Goal: Information Seeking & Learning: Learn about a topic

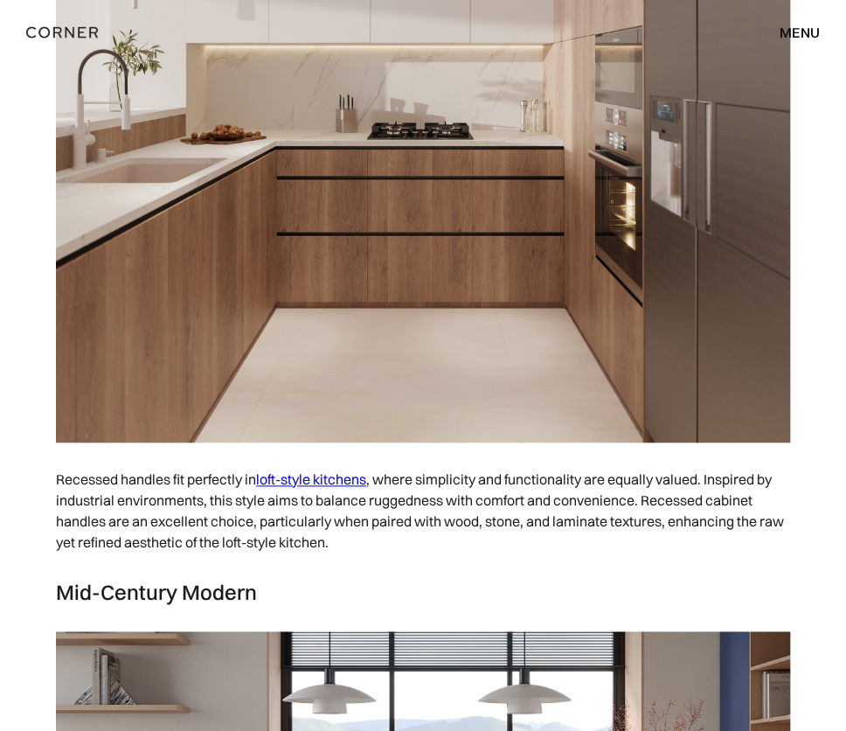
scroll to position [9266, 0]
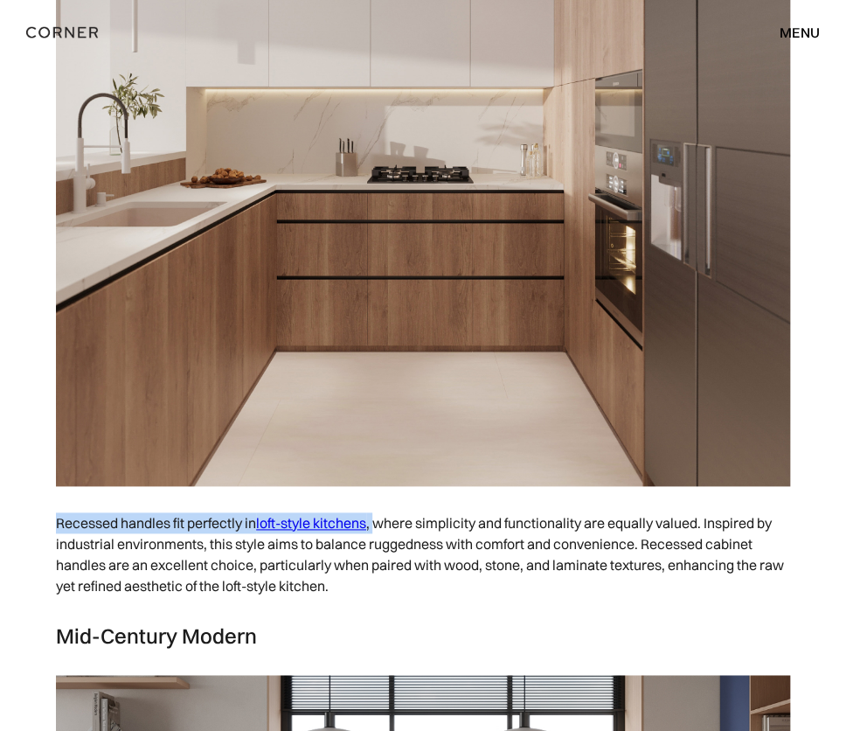
drag, startPoint x: 57, startPoint y: 534, endPoint x: 383, endPoint y: 541, distance: 326.1
click at [383, 541] on p "Recessed handles fit perfectly in loft-style kitchens , where simplicity and fu…" at bounding box center [423, 553] width 734 height 101
copy p "Recessed handles fit perfectly in loft-style kitchens ,"
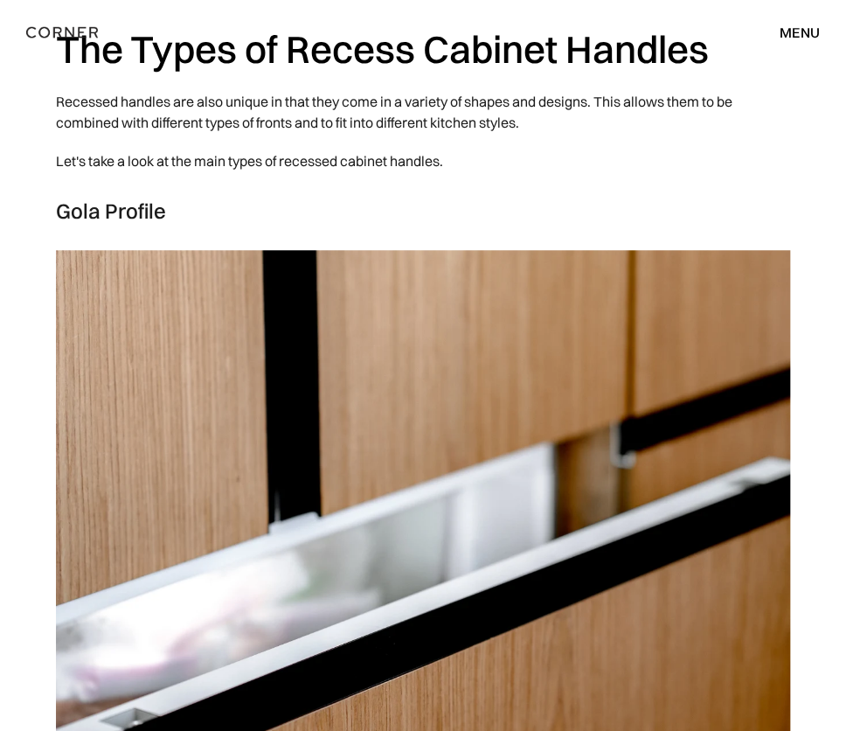
scroll to position [2535, 0]
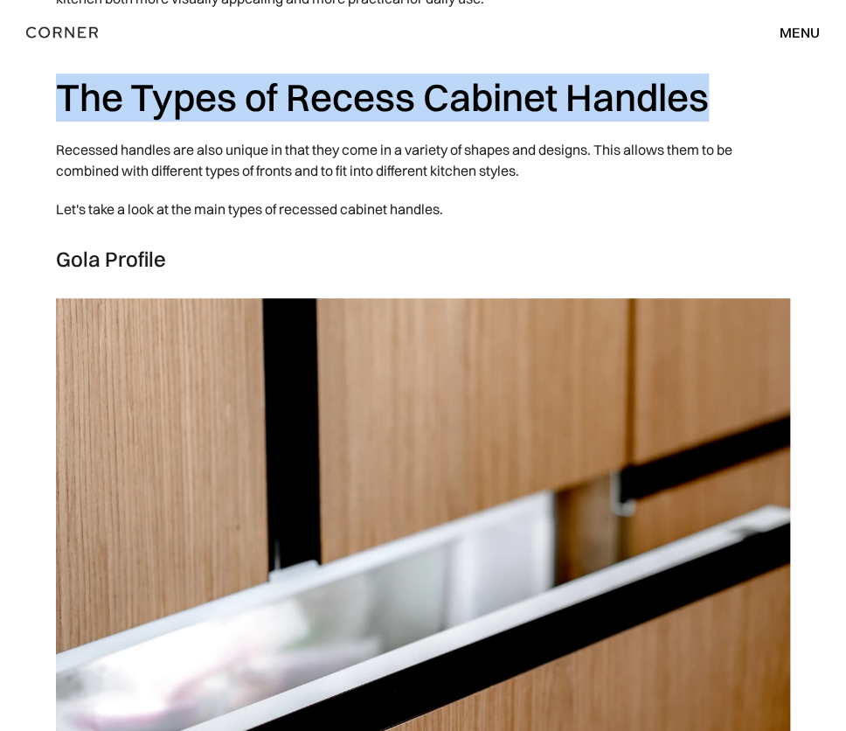
drag, startPoint x: 62, startPoint y: 90, endPoint x: 717, endPoint y: 80, distance: 654.8
click at [717, 80] on h2 "The Types of Recess Cabinet Handles" at bounding box center [423, 97] width 734 height 48
copy h2 "The Types of Recess Cabinet Handles"
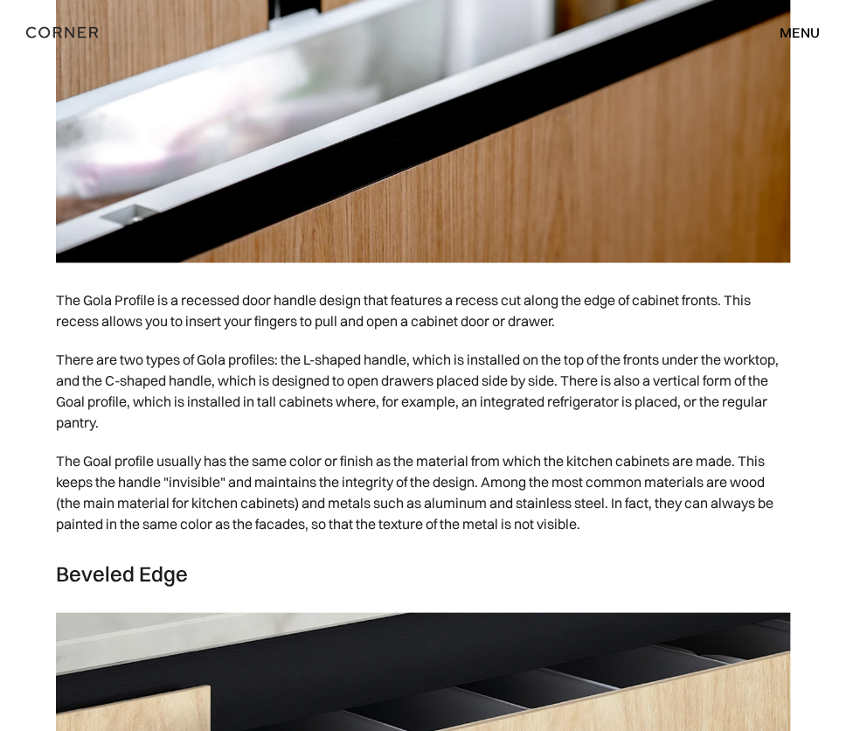
scroll to position [3147, 0]
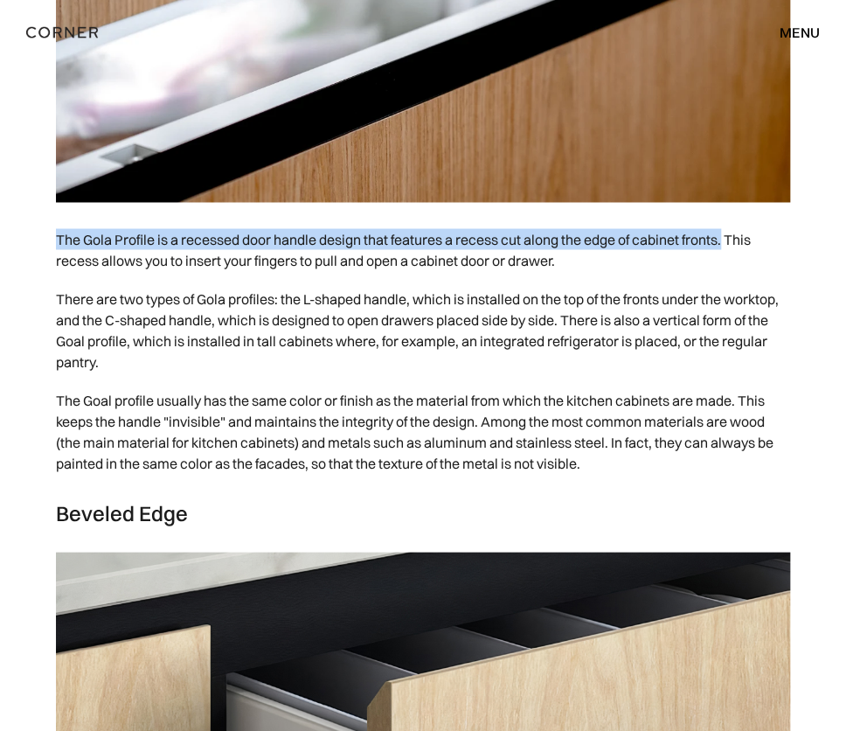
drag, startPoint x: 58, startPoint y: 233, endPoint x: 729, endPoint y: 232, distance: 671.3
click at [729, 232] on p "The Gola Profile is a recessed door handle design that features a recess cut al…" at bounding box center [423, 248] width 734 height 59
copy p "The Gola Profile is a recessed door handle design that features a recess cut al…"
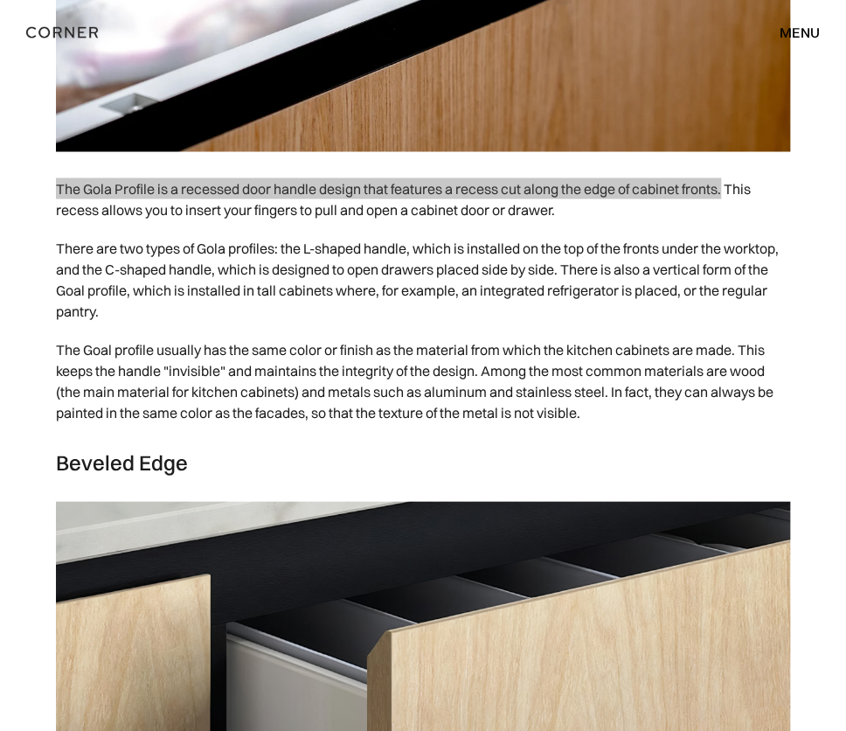
scroll to position [3234, 0]
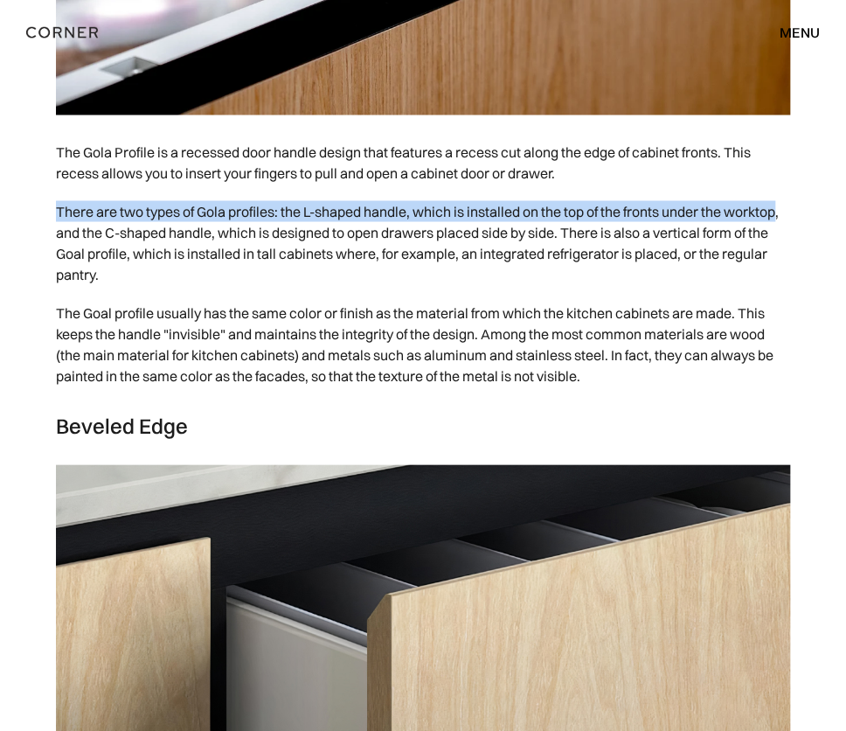
drag, startPoint x: 55, startPoint y: 205, endPoint x: 783, endPoint y: 193, distance: 728.2
click at [783, 193] on p "There are two types of Gola profiles: the L-shaped handle, which is installed o…" at bounding box center [423, 241] width 734 height 101
copy p "There are two types of Gola profiles: the L-shaped handle, which is installed o…"
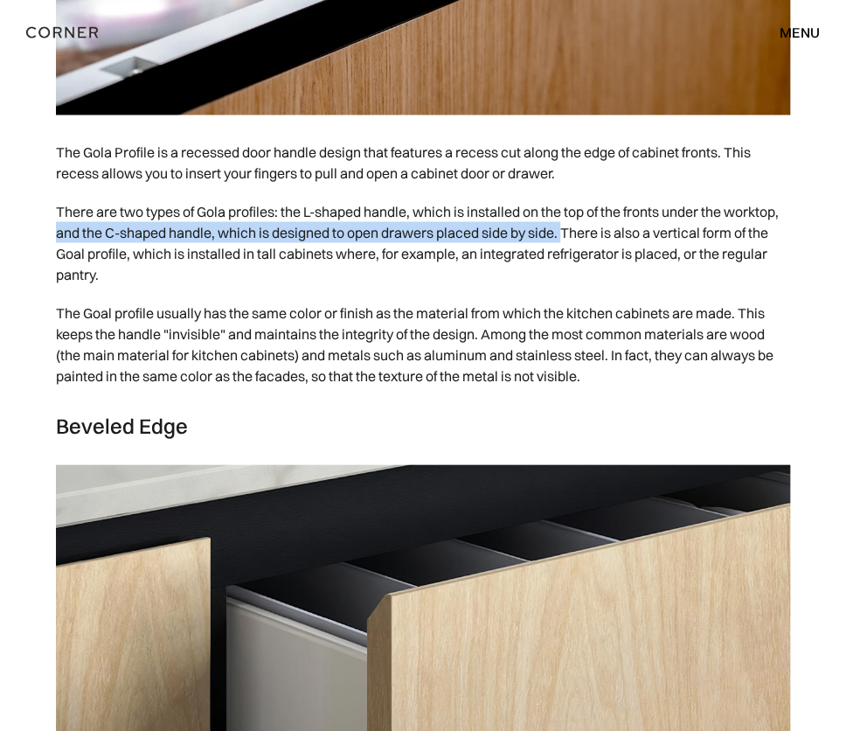
drag, startPoint x: 56, startPoint y: 229, endPoint x: 566, endPoint y: 240, distance: 509.7
click at [566, 240] on p "There are two types of Gola profiles: the L-shaped handle, which is installed o…" at bounding box center [423, 241] width 734 height 101
copy p "and the C-shaped handle, which is designed to open drawers placed side by side."
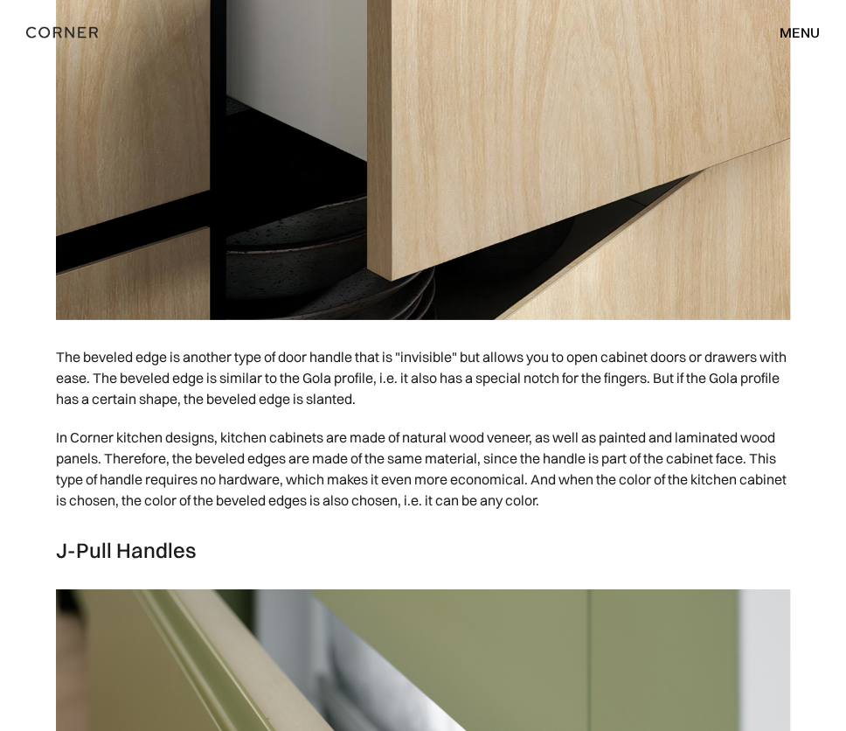
scroll to position [3934, 0]
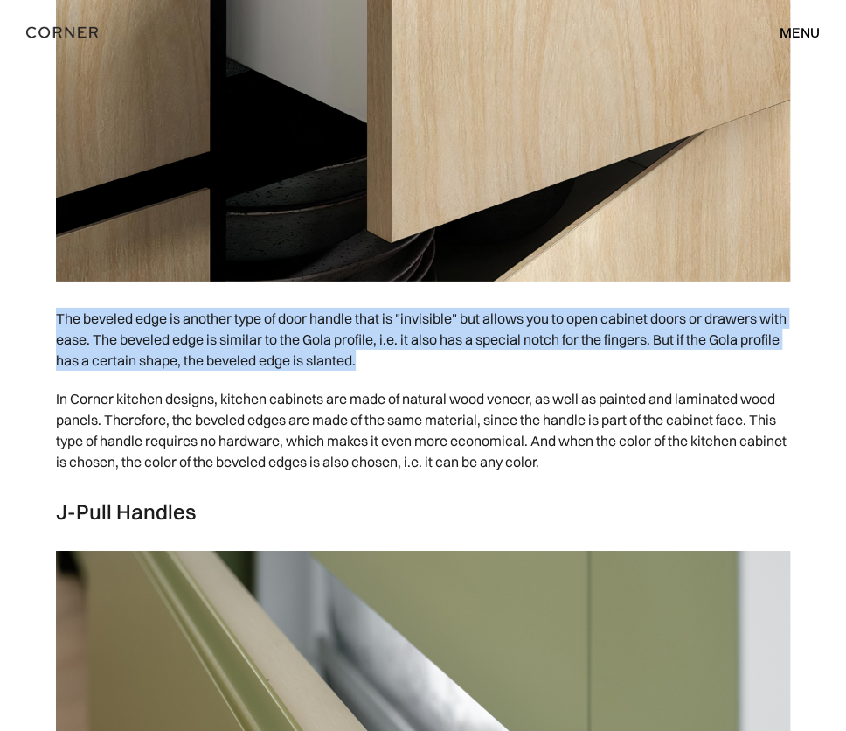
drag, startPoint x: 54, startPoint y: 316, endPoint x: 410, endPoint y: 366, distance: 359.2
copy p "The beveled edge is another type of door handle that is "invisible" but allows …"
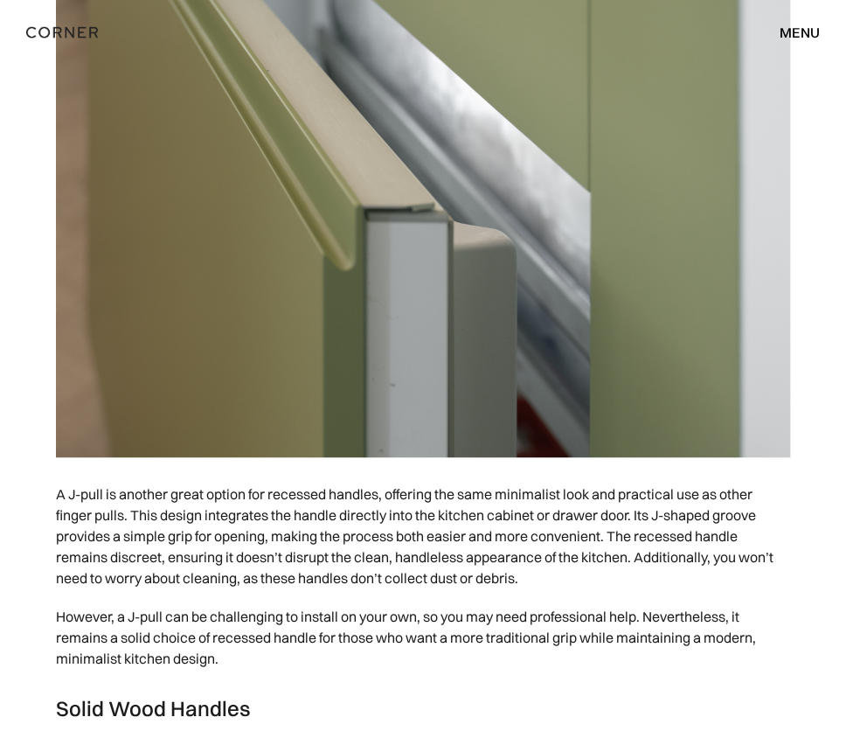
scroll to position [4545, 0]
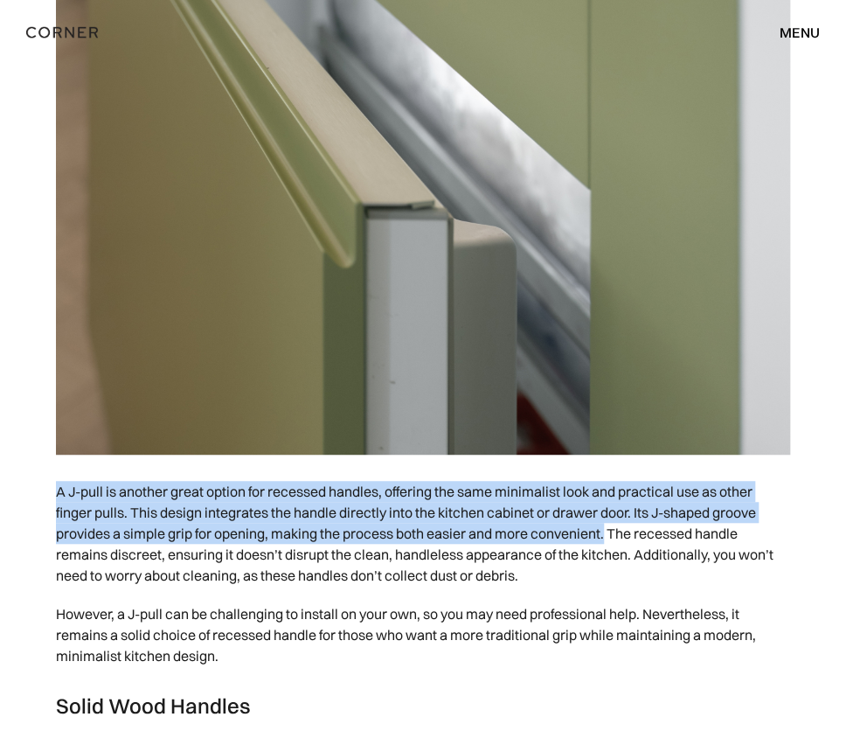
drag, startPoint x: 55, startPoint y: 488, endPoint x: 610, endPoint y: 539, distance: 557.5
click at [610, 539] on p "A J-pull is another great option for recessed handles, offering the same minima…" at bounding box center [423, 533] width 734 height 122
copy p "A J-pull is another great option for recessed handles, offering the same minima…"
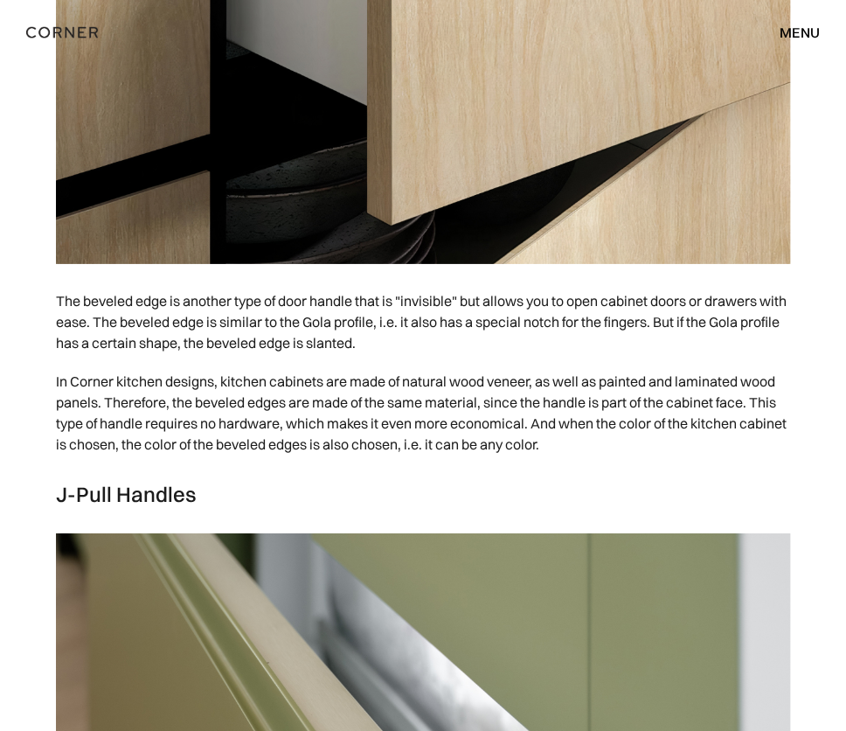
scroll to position [3934, 0]
